Goal: Information Seeking & Learning: Learn about a topic

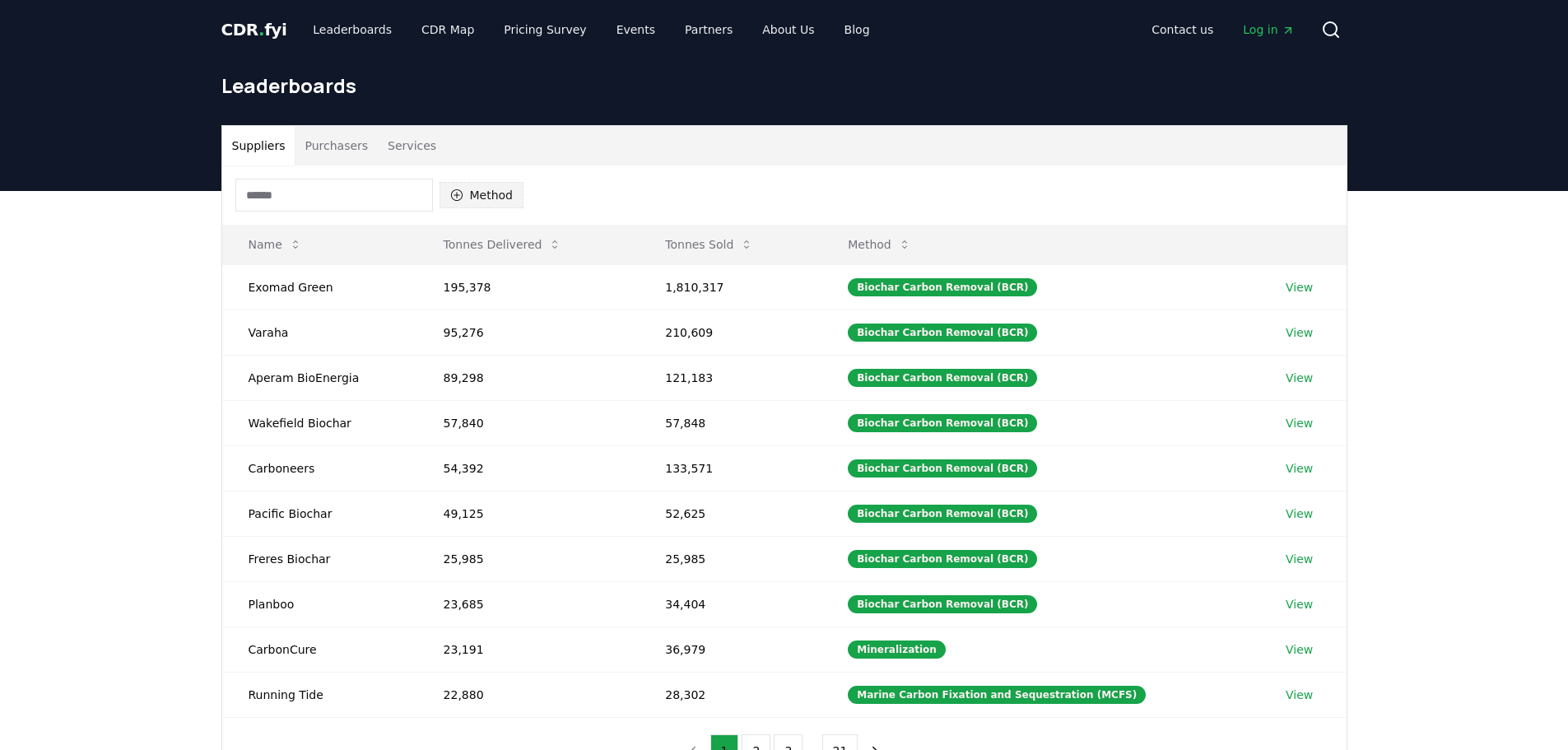
click at [499, 204] on button "Method" at bounding box center [482, 195] width 85 height 26
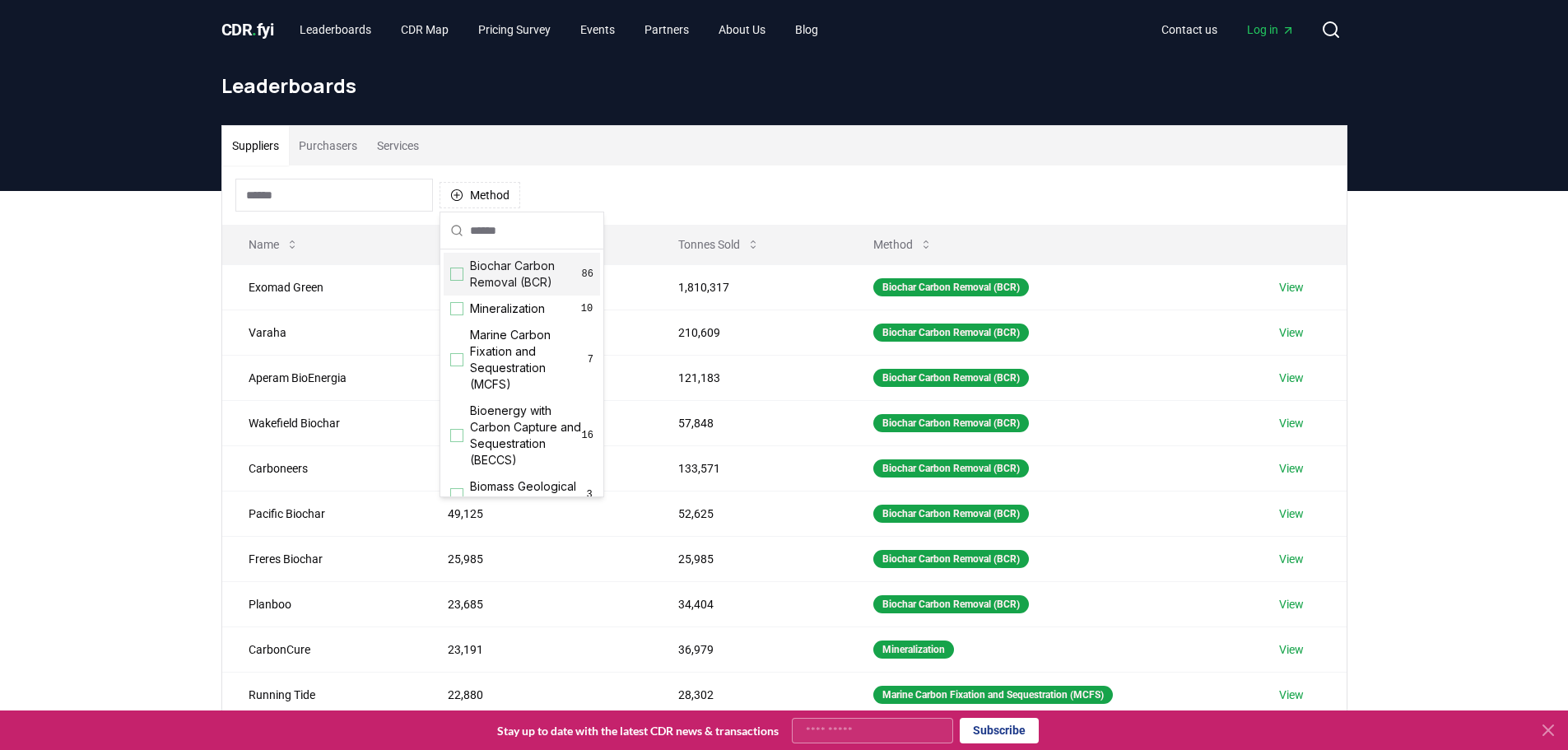
click at [457, 273] on div "Suggestions" at bounding box center [456, 274] width 13 height 13
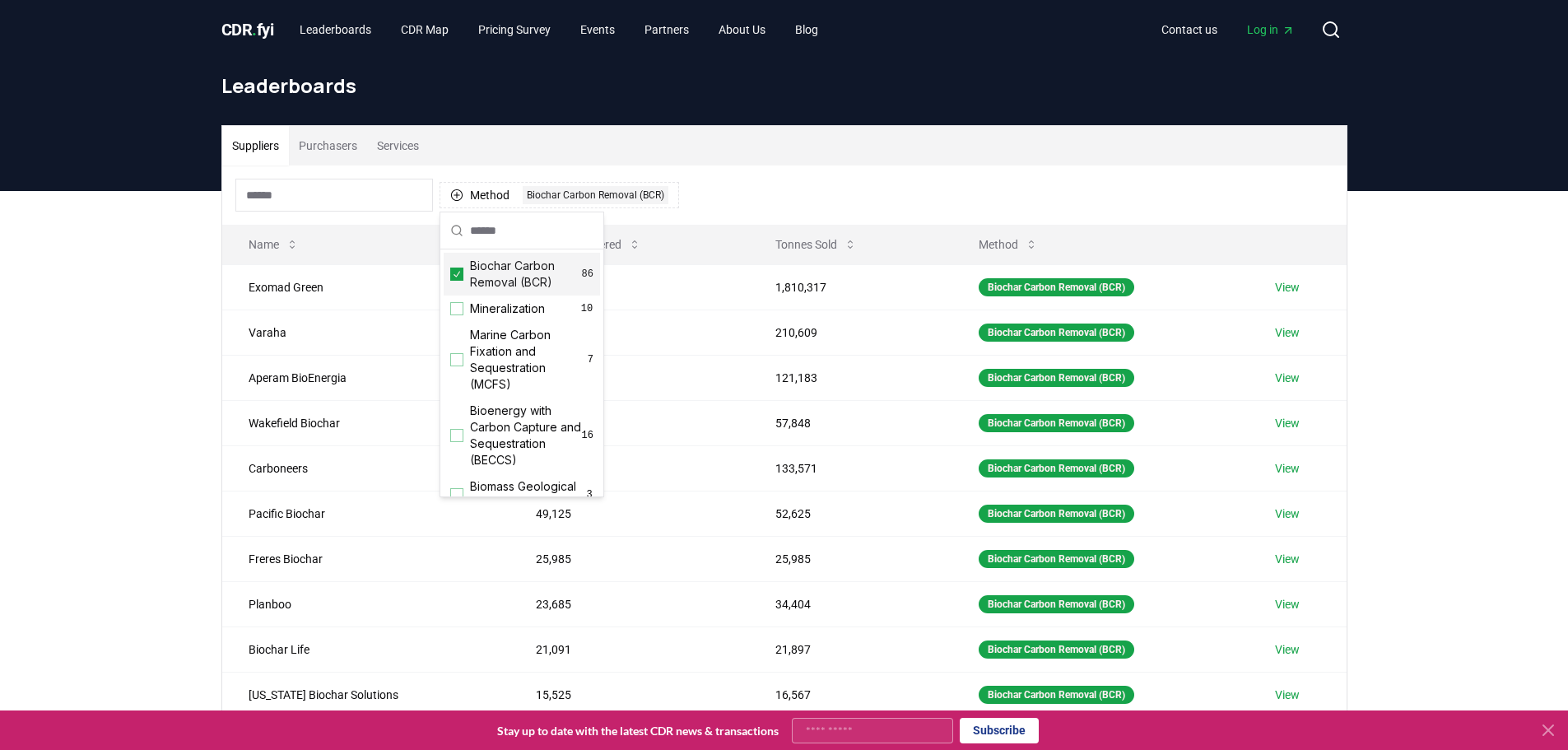
click at [1141, 176] on div "Method 1 Biochar Carbon Removal (BCR)" at bounding box center [784, 195] width 1124 height 59
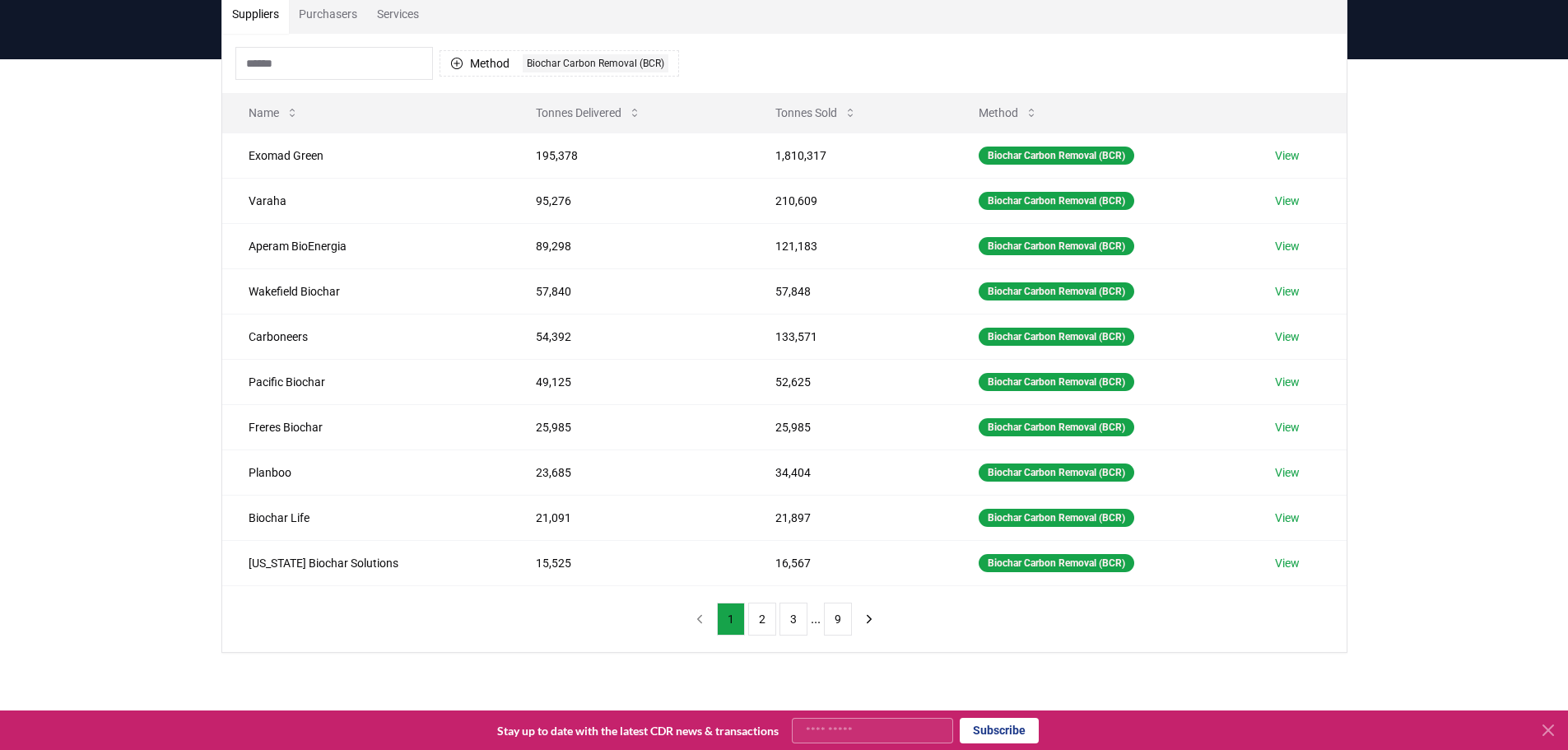
scroll to position [135, 0]
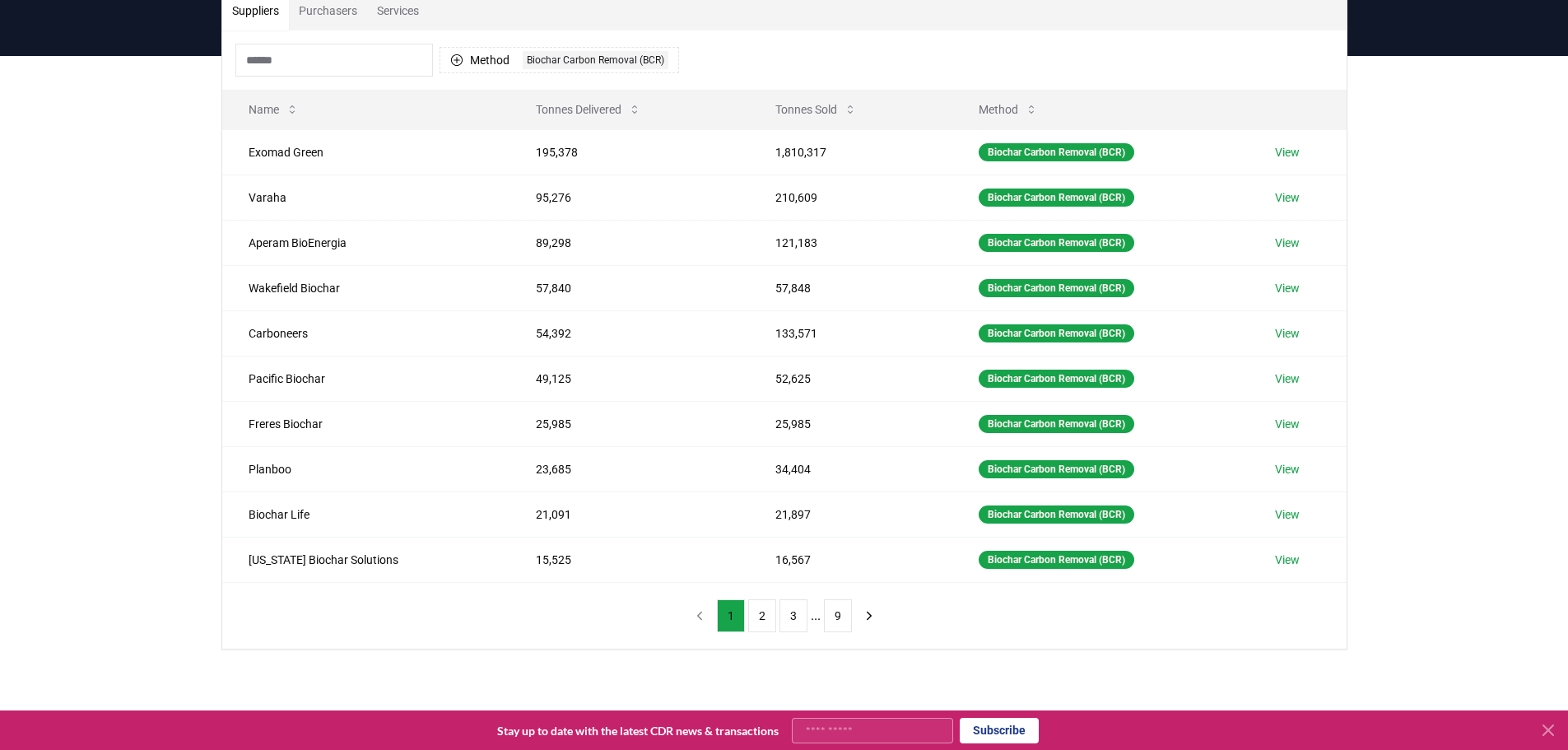
click at [372, 669] on div "Suppliers Purchasers Services Method 1 Biochar Carbon Removal (BCR) Name Tonnes…" at bounding box center [784, 385] width 1568 height 659
click at [766, 624] on button "2" at bounding box center [762, 615] width 28 height 33
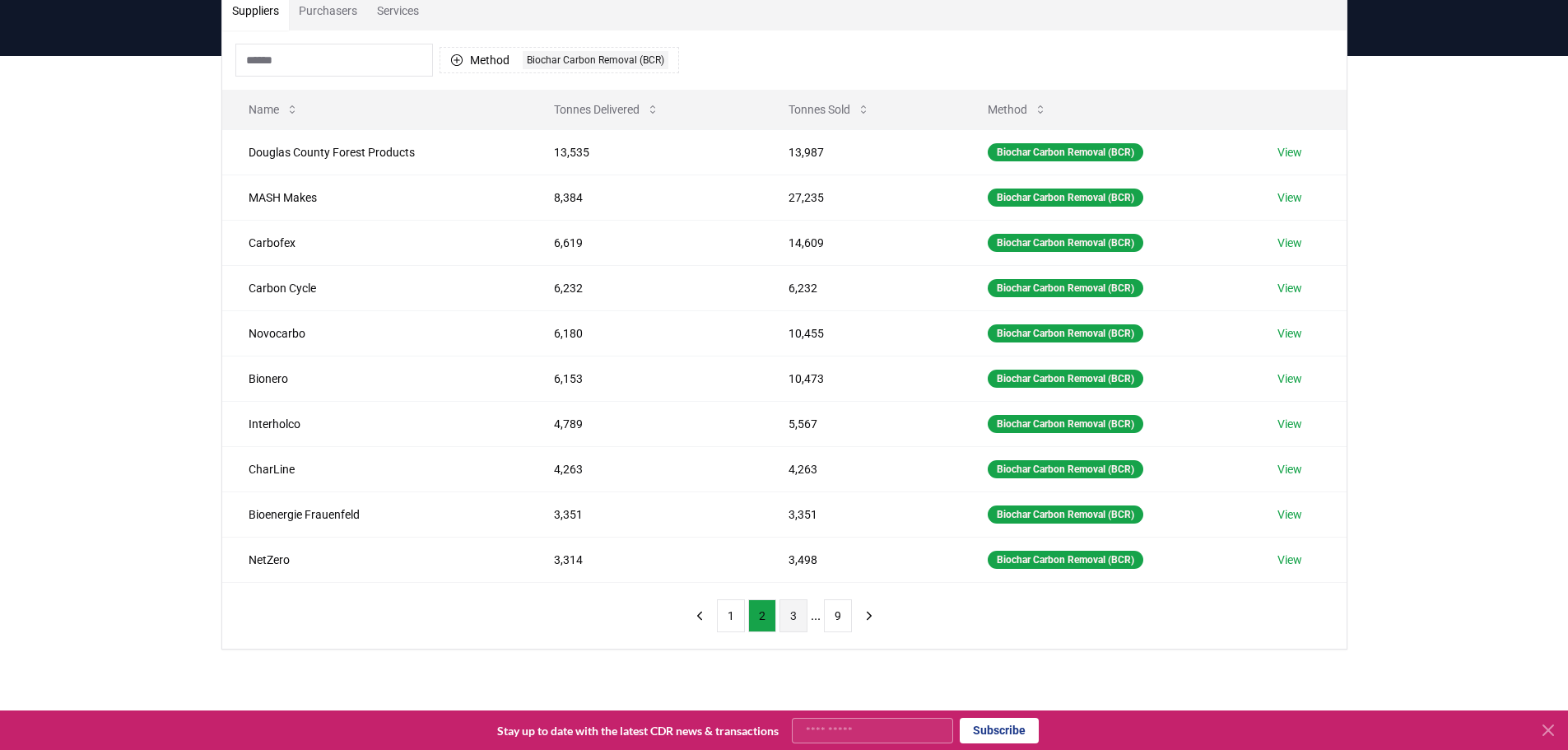
click at [796, 623] on button "3" at bounding box center [794, 615] width 28 height 33
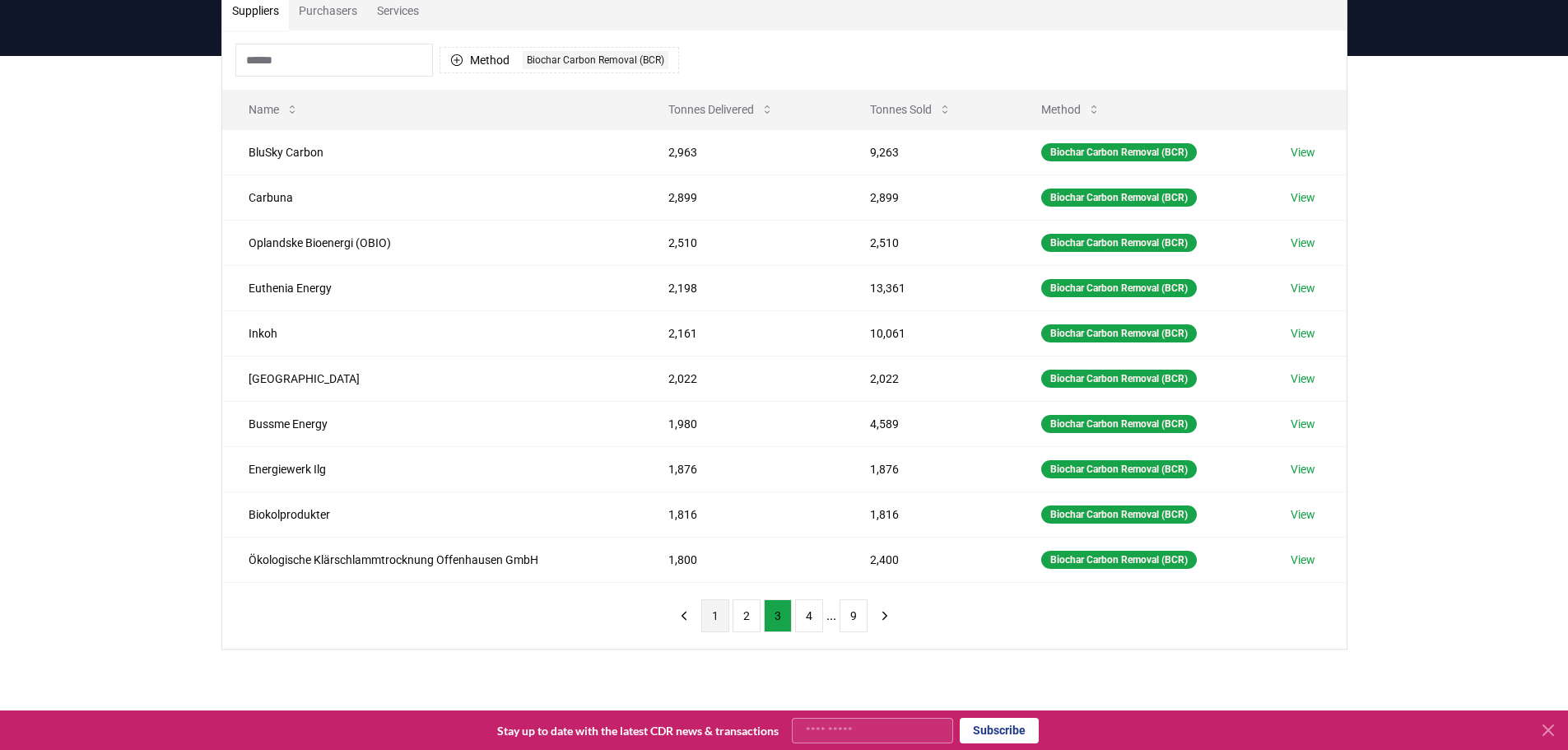
click at [714, 624] on button "1" at bounding box center [715, 615] width 28 height 33
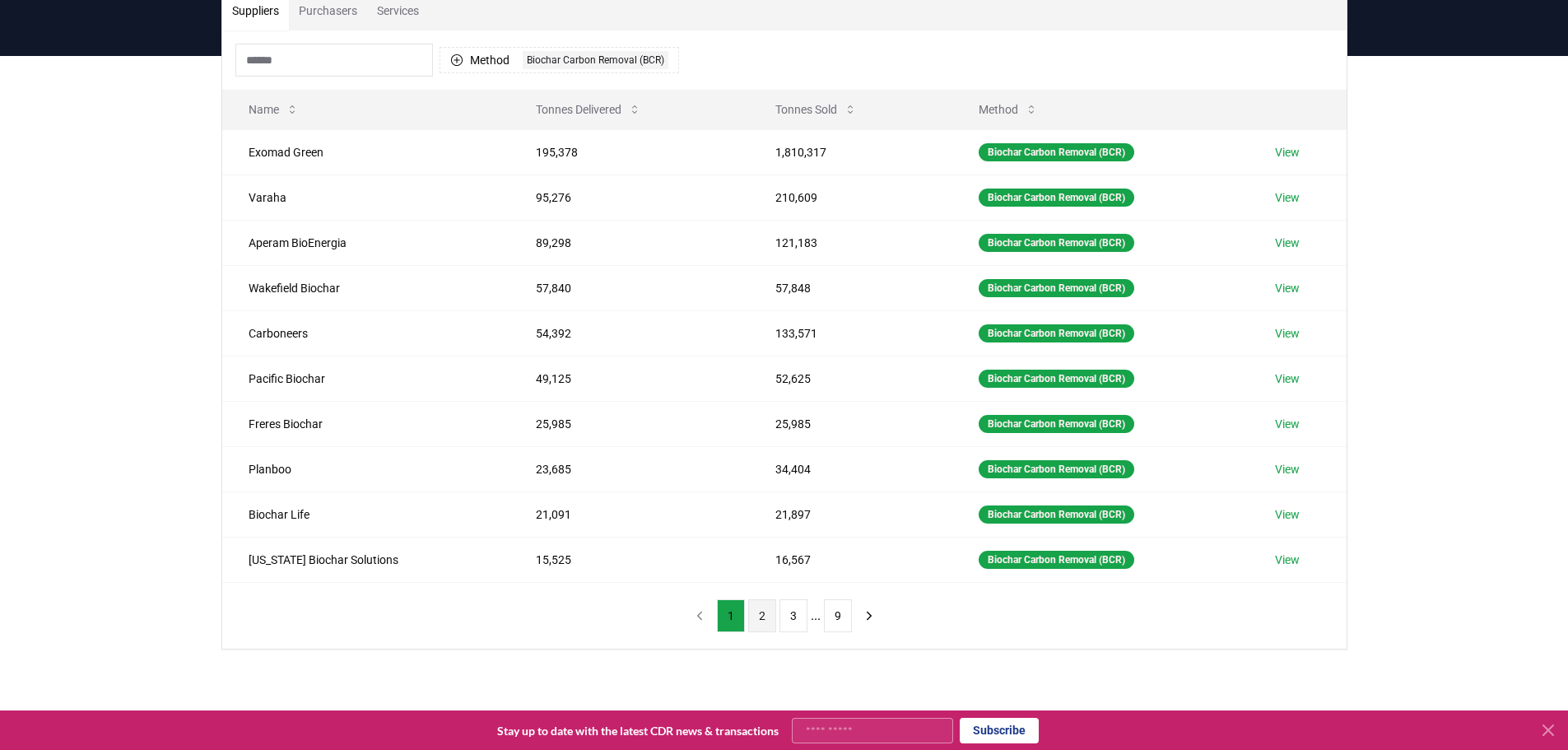
click at [764, 615] on button "2" at bounding box center [762, 615] width 28 height 33
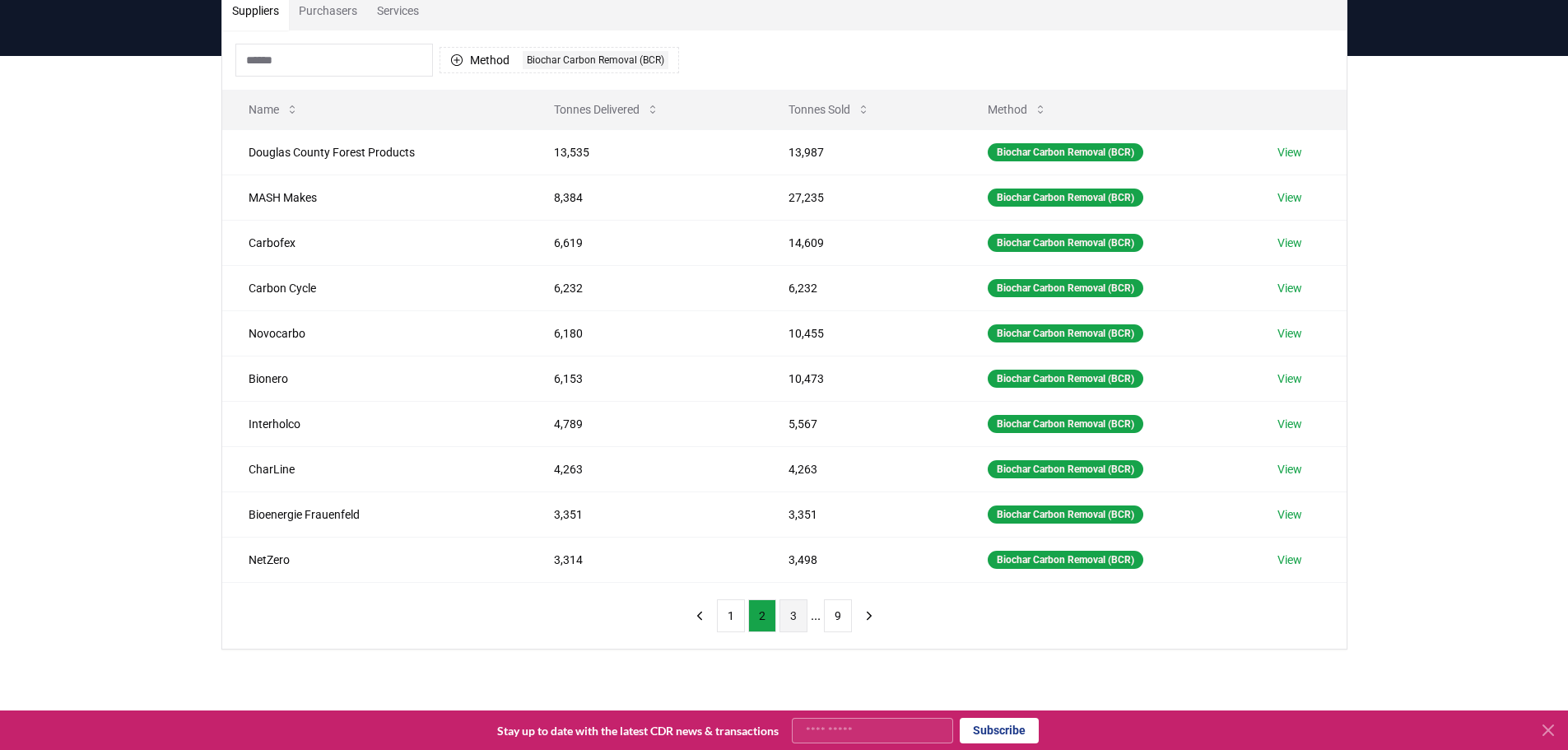
click at [795, 621] on button "3" at bounding box center [794, 615] width 28 height 33
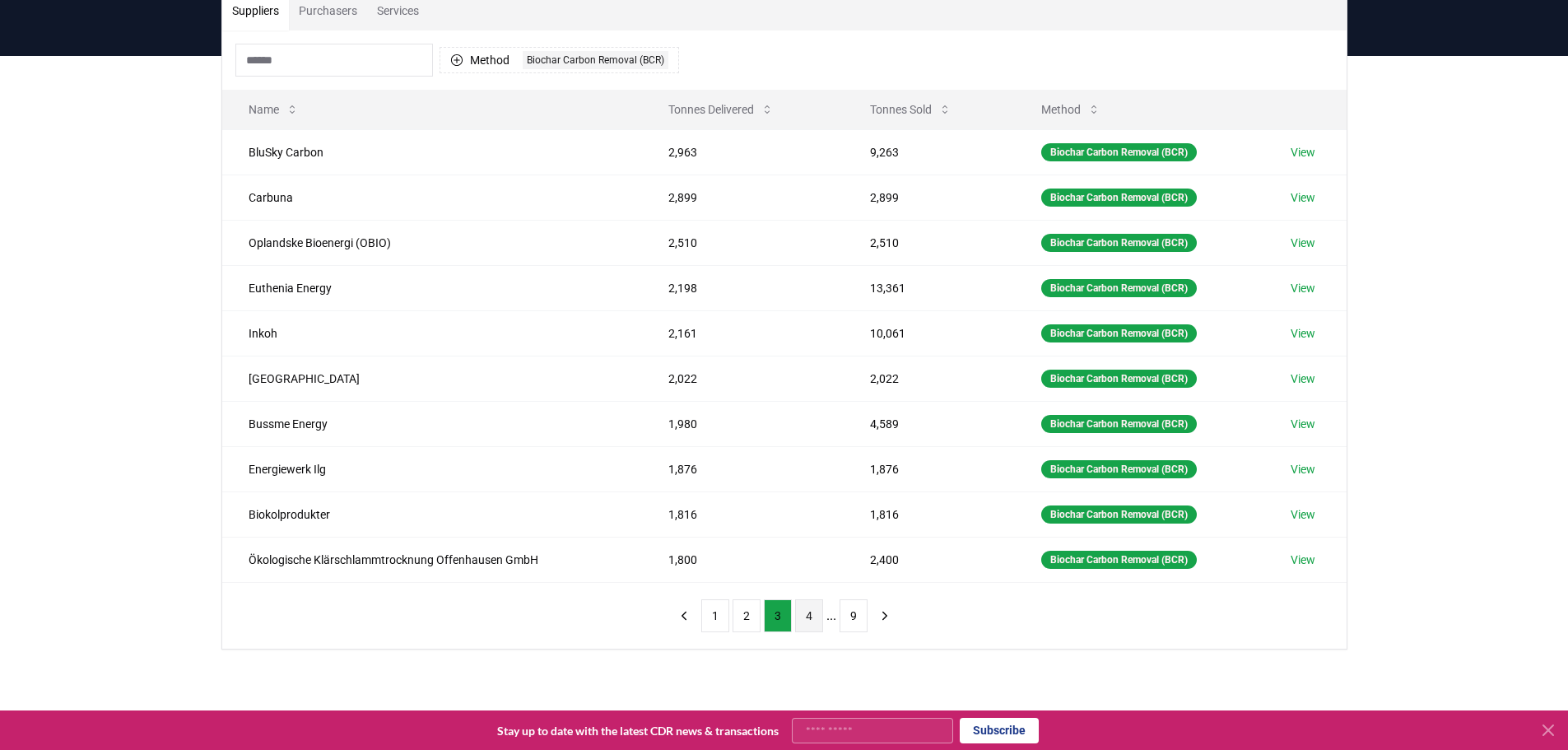
click at [810, 624] on button "4" at bounding box center [809, 615] width 28 height 33
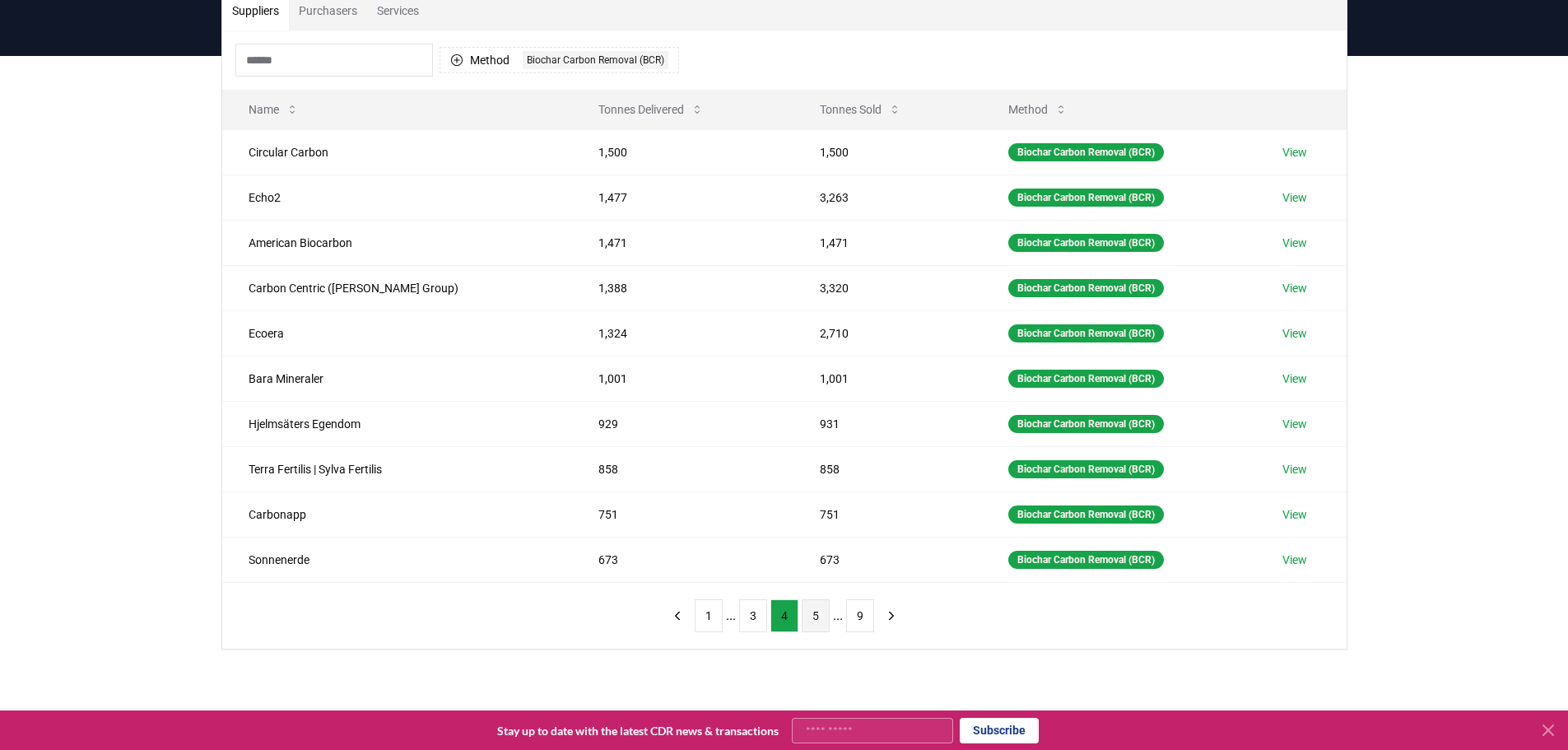
click at [815, 619] on button "5" at bounding box center [815, 615] width 28 height 33
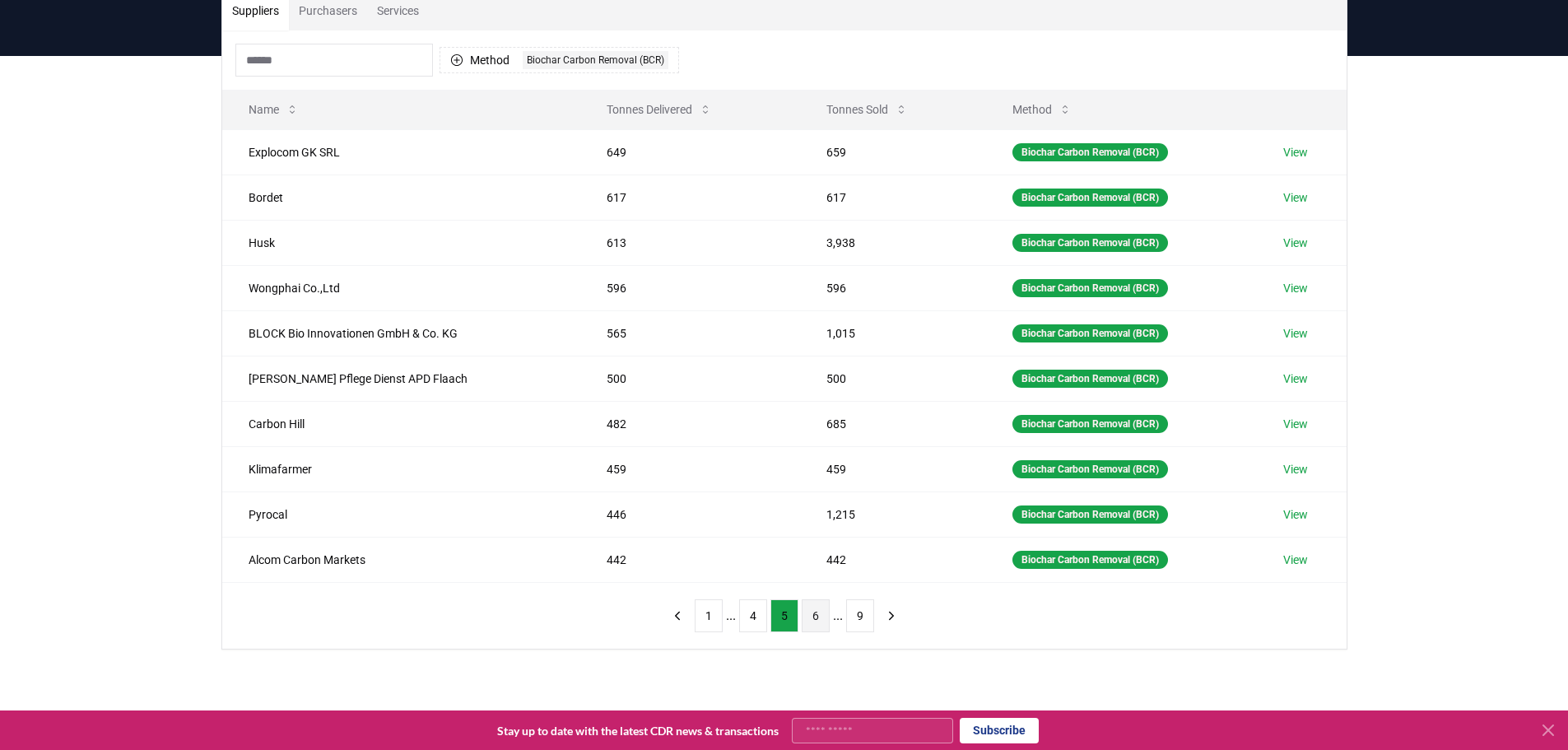
click at [816, 619] on button "6" at bounding box center [815, 615] width 28 height 33
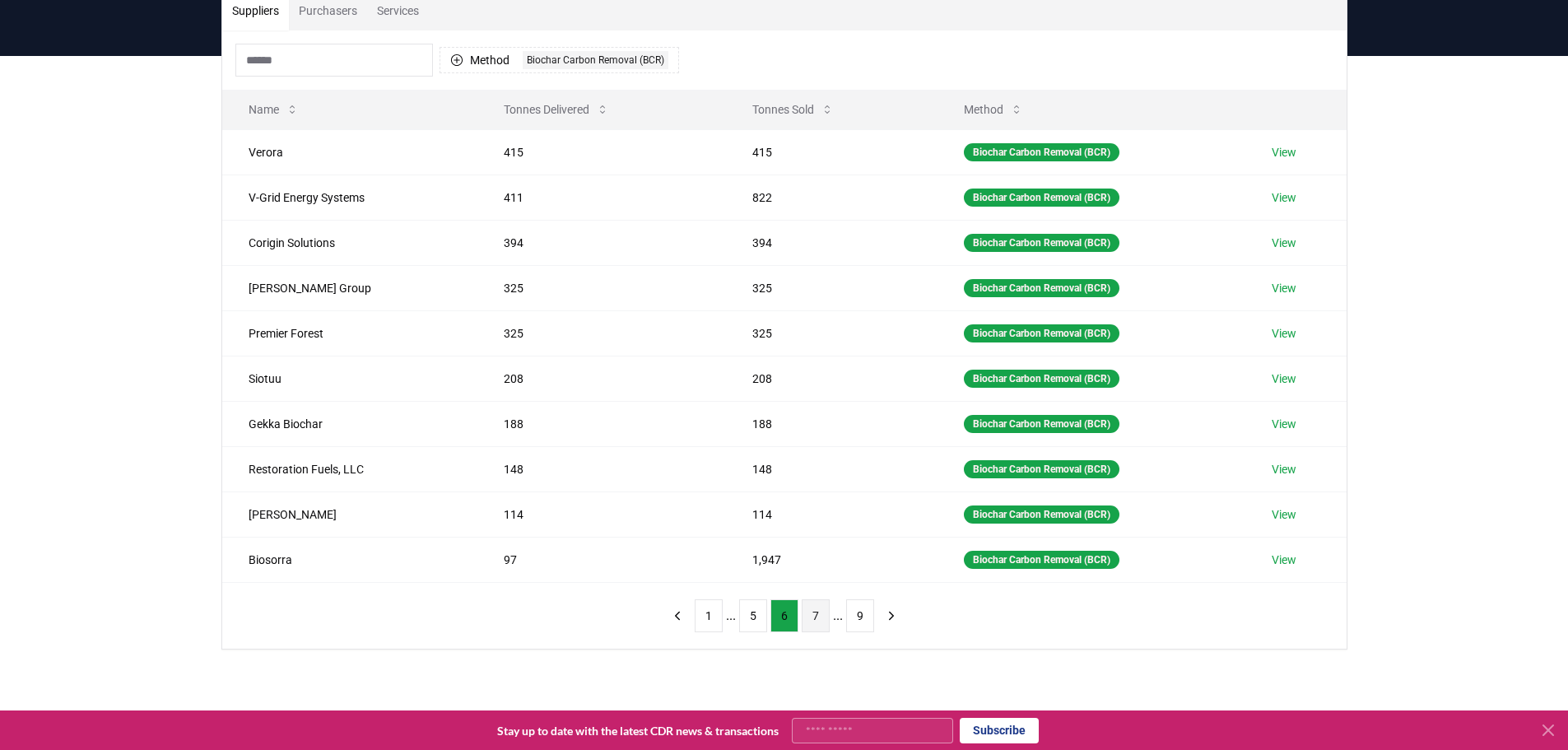
click at [814, 617] on button "7" at bounding box center [815, 615] width 28 height 33
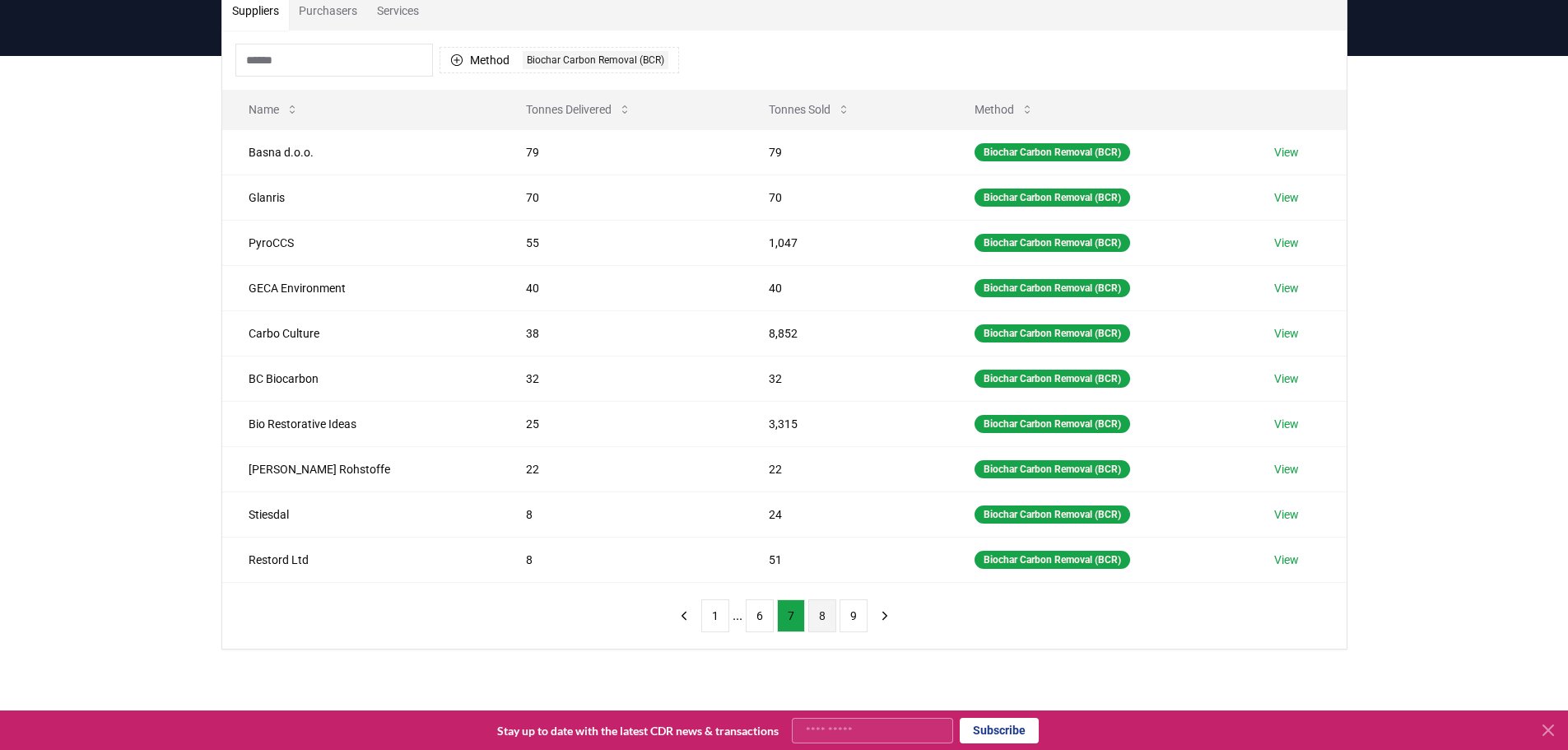
click at [819, 609] on button "8" at bounding box center [822, 615] width 28 height 33
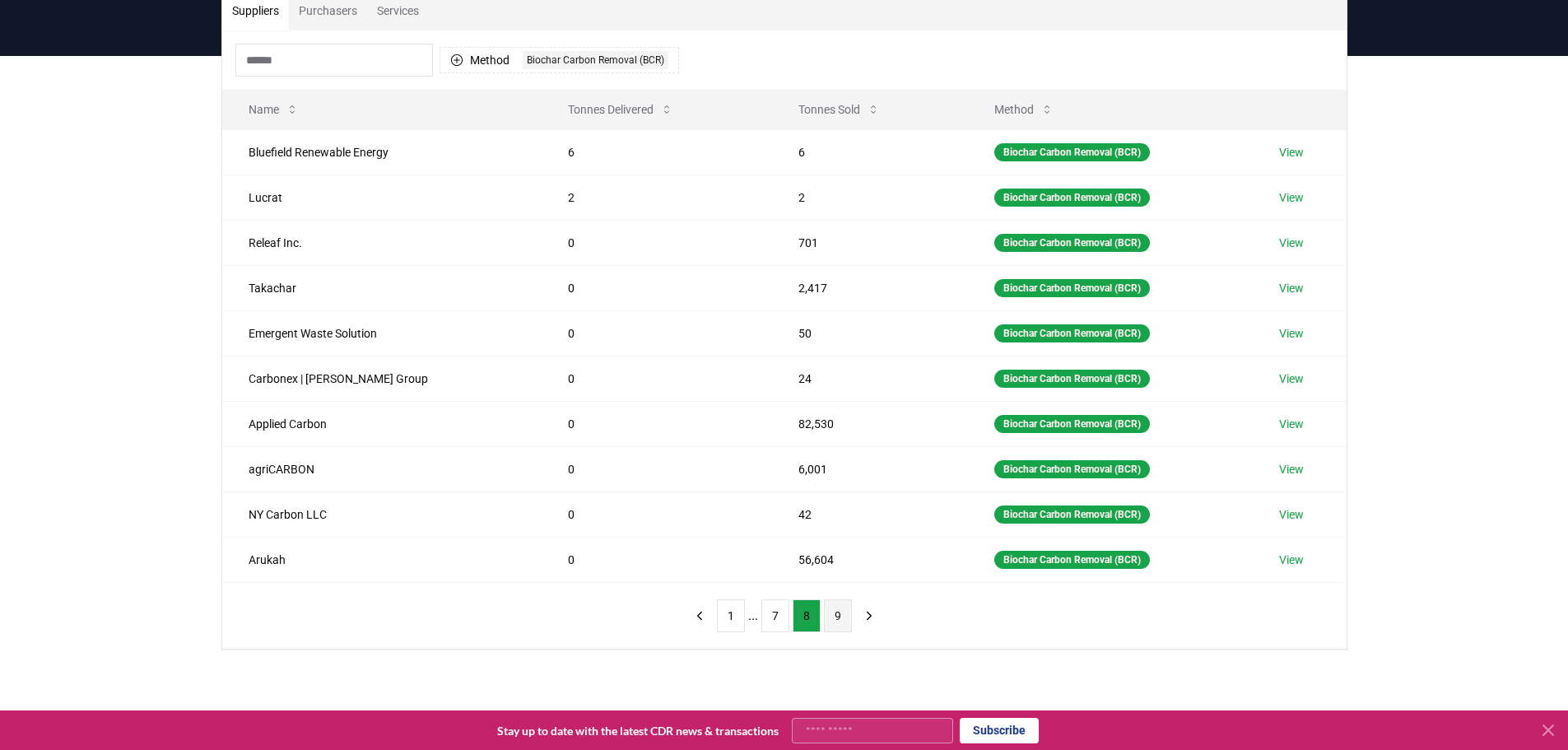
click at [836, 615] on button "9" at bounding box center [838, 615] width 28 height 33
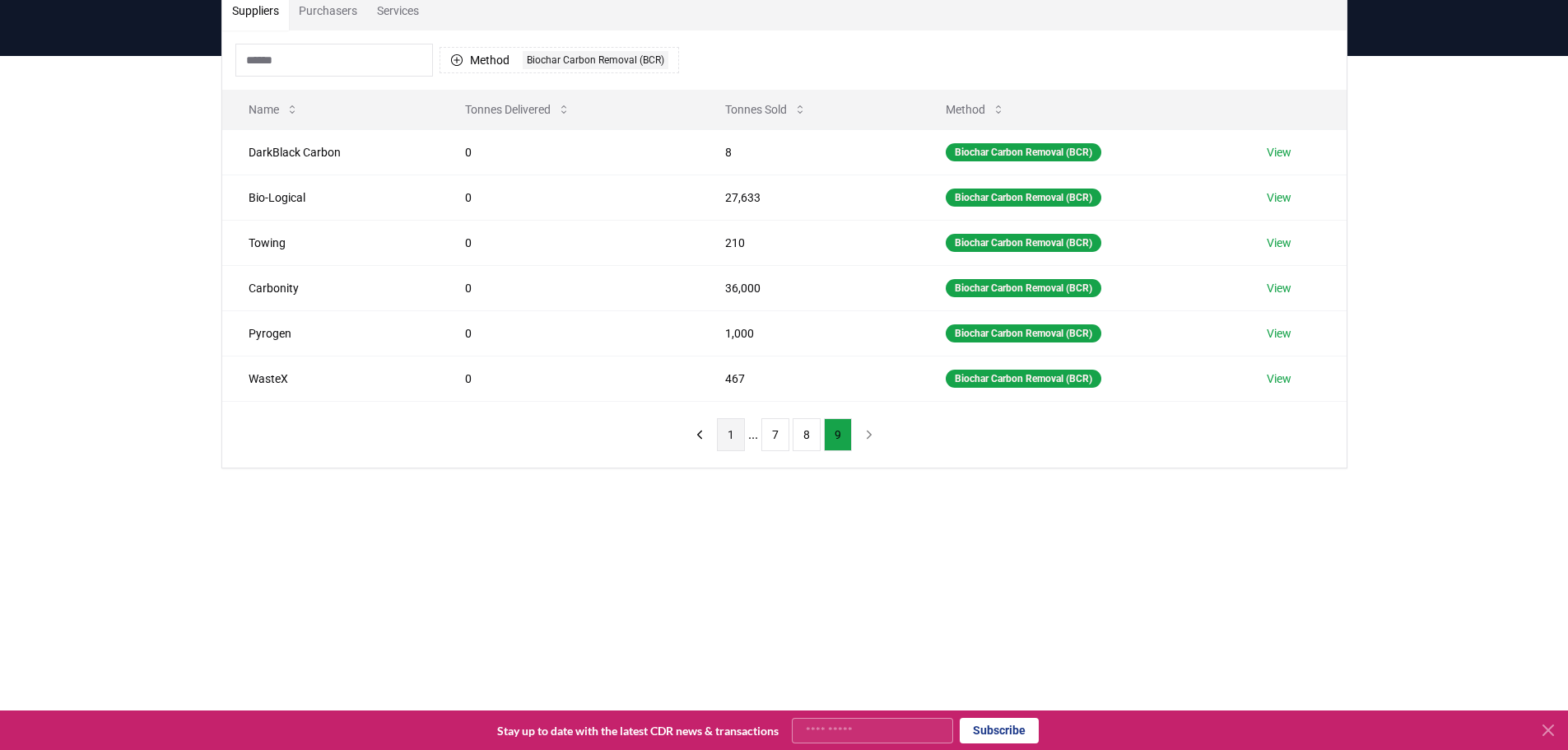
click at [730, 441] on button "1" at bounding box center [731, 435] width 28 height 33
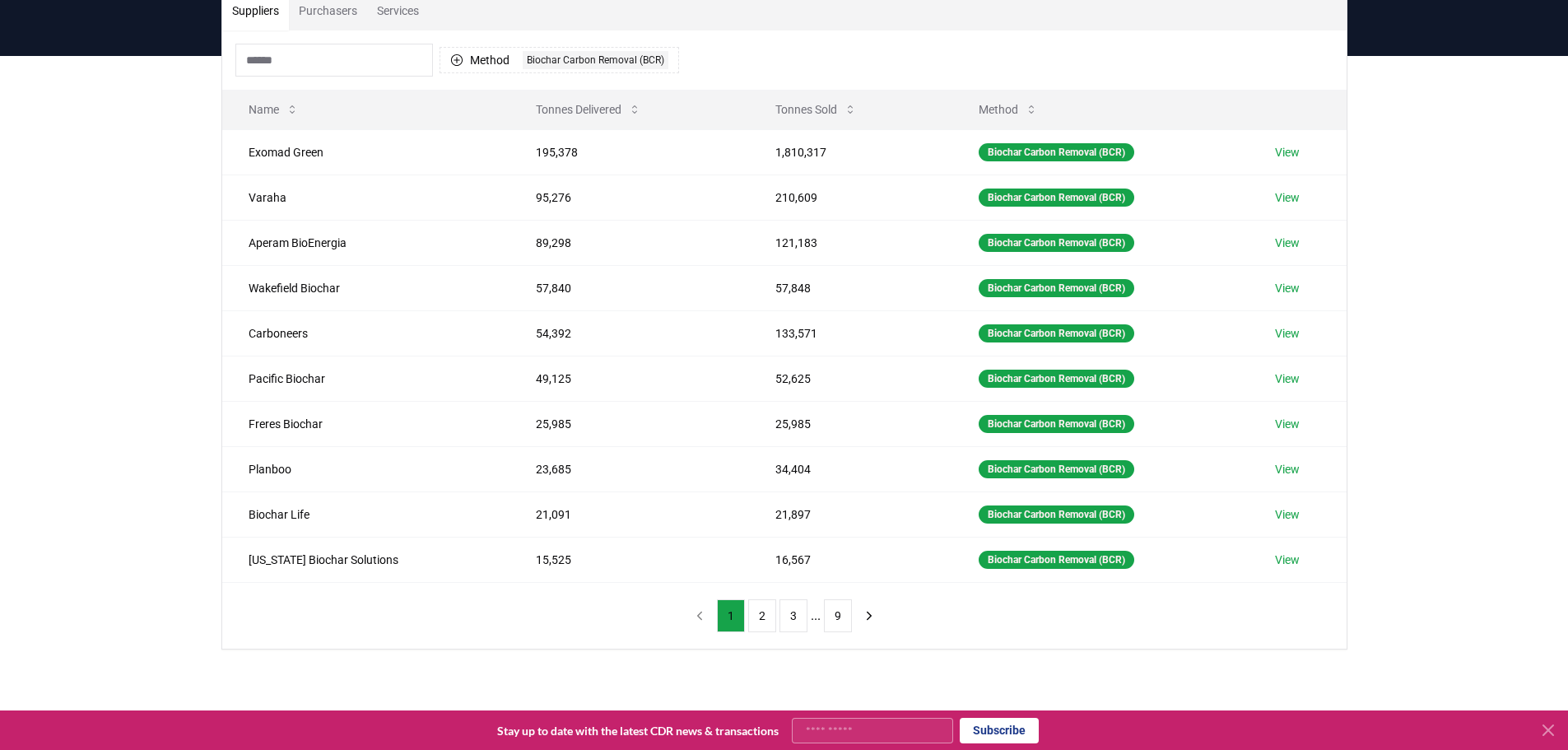
scroll to position [0, 0]
